Goal: Check status

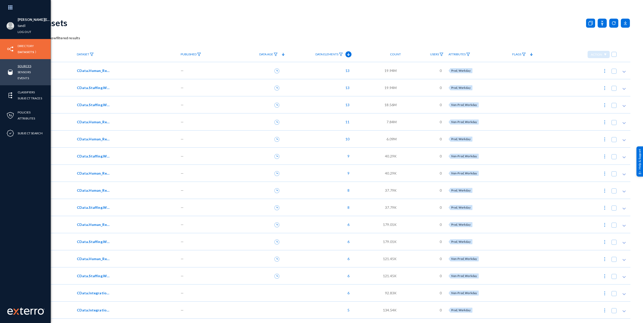
click at [19, 65] on link "Sources" at bounding box center [25, 66] width 14 height 6
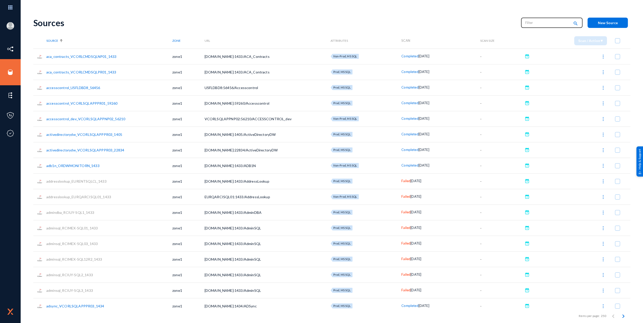
click at [536, 20] on input "text" at bounding box center [547, 23] width 44 height 8
type input "Running"
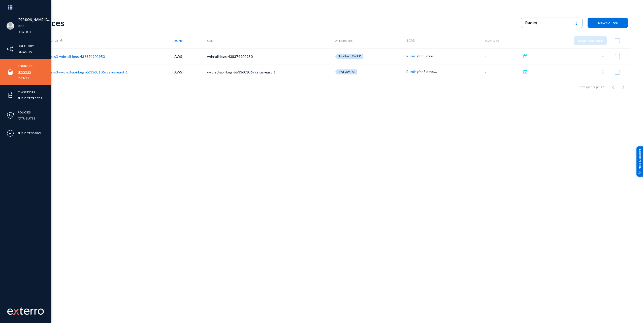
click at [22, 71] on link "Sensors" at bounding box center [24, 72] width 13 height 6
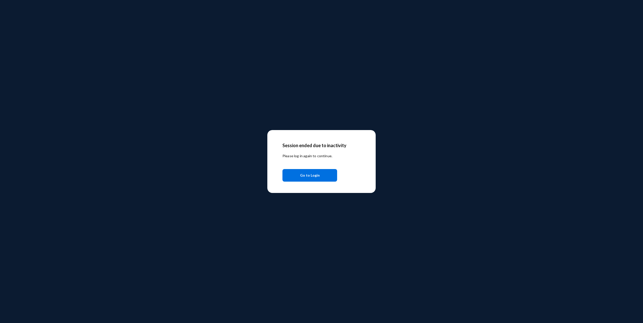
click at [311, 172] on span "Go to Login" at bounding box center [310, 175] width 20 height 9
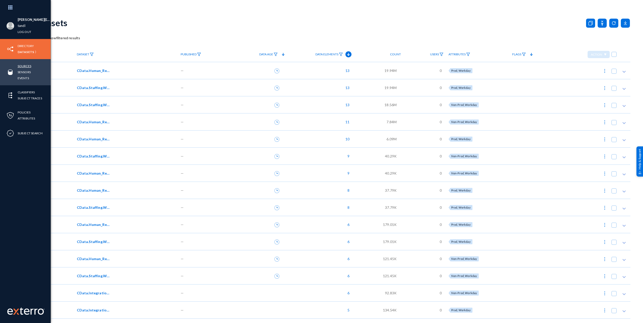
click at [20, 68] on link "Sources" at bounding box center [25, 66] width 14 height 6
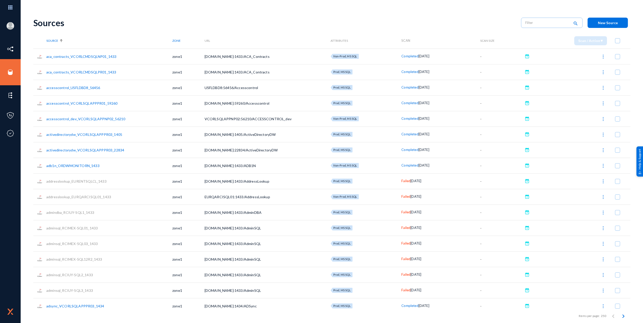
click at [192, 27] on div "Sources" at bounding box center [274, 23] width 483 height 10
click at [536, 22] on input "text" at bounding box center [547, 23] width 44 height 8
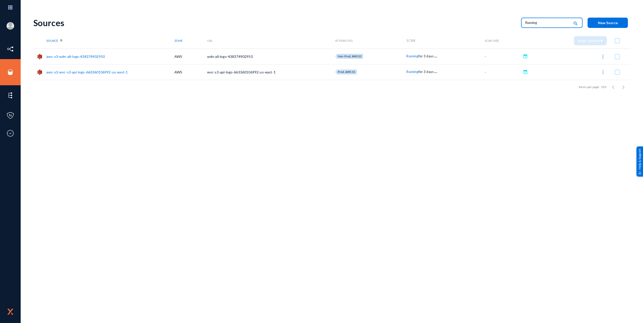
click at [292, 124] on div "Sources Running search New Source Source Zone URL Attributes Scan Scan Size Sca…" at bounding box center [331, 88] width 597 height 151
click at [529, 21] on input "Running" at bounding box center [547, 23] width 44 height 8
type input "O365"
click at [410, 57] on span "Failed" at bounding box center [410, 56] width 9 height 4
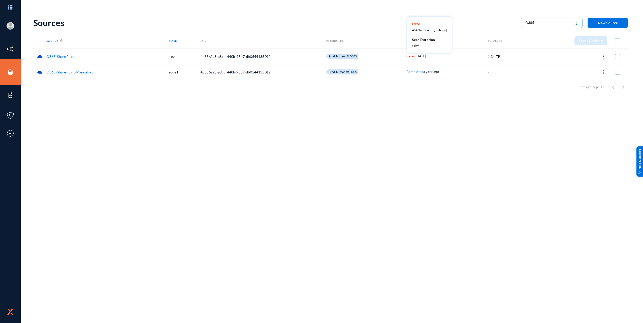
click at [408, 77] on div at bounding box center [321, 161] width 643 height 323
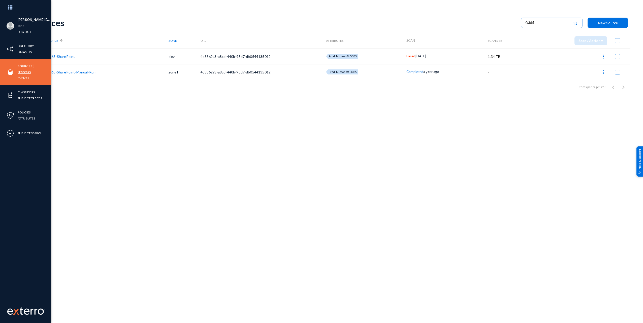
click at [25, 73] on link "Sensors" at bounding box center [24, 72] width 13 height 6
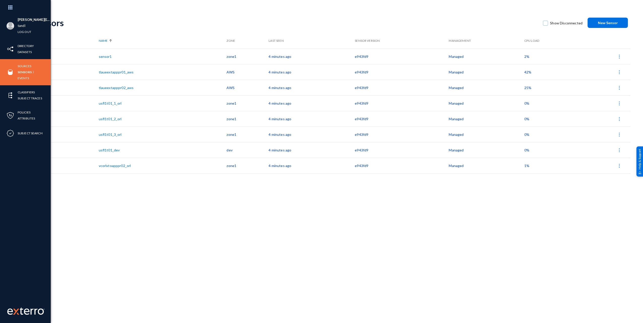
click at [159, 16] on div "Sensors Show Disconnected New Sensor" at bounding box center [331, 23] width 597 height 20
click at [263, 233] on div "Sensors Show Disconnected New Sensor Status Name Zone Last Seen Sensor Version …" at bounding box center [331, 168] width 597 height 311
